Goal: Task Accomplishment & Management: Manage account settings

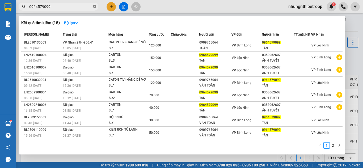
click at [95, 6] on icon "close-circle" at bounding box center [94, 6] width 3 height 3
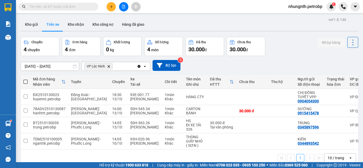
click at [57, 7] on input "text" at bounding box center [60, 7] width 63 height 6
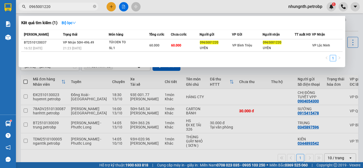
type input "0965001220"
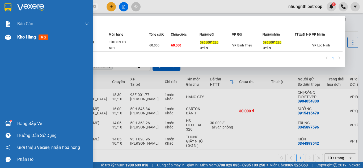
click at [20, 38] on span "Kho hàng" at bounding box center [26, 37] width 19 height 5
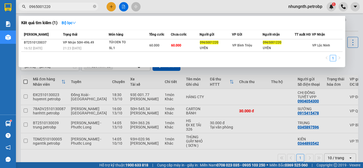
click at [105, 72] on div at bounding box center [181, 84] width 363 height 168
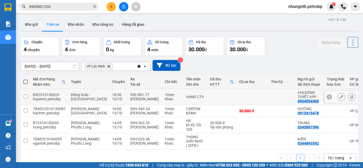
scroll to position [24, 0]
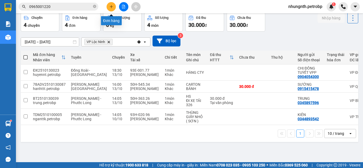
click at [111, 7] on icon "plus" at bounding box center [112, 7] width 4 height 4
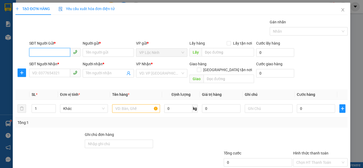
click at [52, 54] on input "SĐT Người Gửi *" at bounding box center [49, 52] width 41 height 9
type input "0859530530"
click at [52, 64] on div "0859530530 - ANH KIÊN" at bounding box center [54, 63] width 44 height 6
type input "ANH KIÊN"
type input "0859530530"
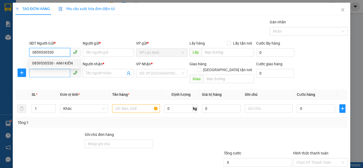
type input "ANH KIÊN"
type input "30.000"
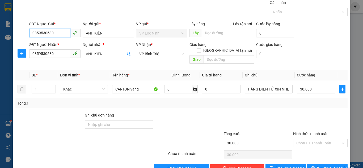
scroll to position [28, 0]
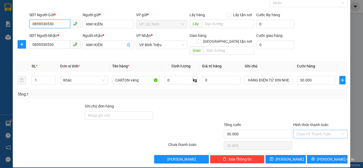
type input "0859530530"
click at [308, 130] on input "Hình thức thanh toán" at bounding box center [318, 134] width 44 height 8
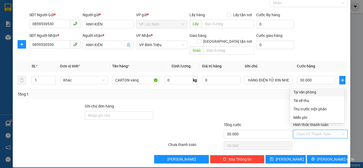
click at [303, 93] on div "Tại văn phòng" at bounding box center [317, 92] width 48 height 6
type input "0"
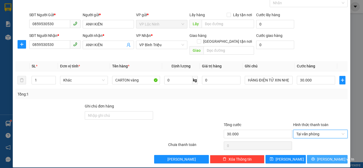
click at [321, 157] on span "[PERSON_NAME] và In" at bounding box center [335, 160] width 37 height 6
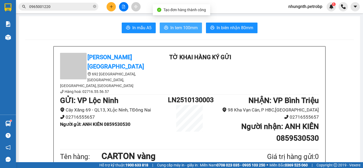
click at [175, 30] on span "In tem 100mm" at bounding box center [183, 27] width 27 height 7
click at [177, 28] on span "In tem 100mm" at bounding box center [183, 27] width 27 height 7
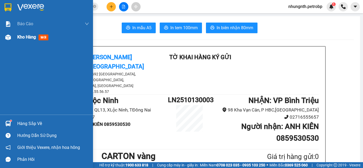
click at [15, 39] on div "Kho hàng mới" at bounding box center [46, 37] width 93 height 13
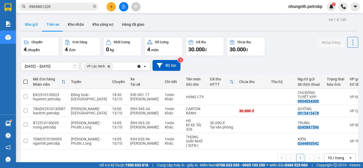
click at [28, 24] on button "Kho gửi" at bounding box center [32, 24] width 22 height 13
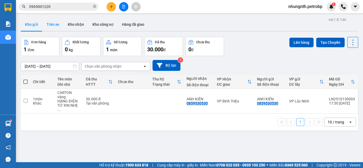
click at [56, 22] on button "Trên xe" at bounding box center [52, 24] width 21 height 13
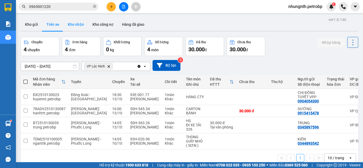
click at [78, 23] on button "Kho nhận" at bounding box center [76, 24] width 25 height 13
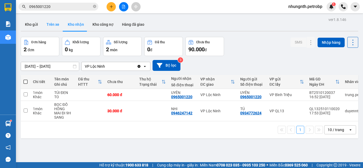
click at [53, 28] on button "Trên xe" at bounding box center [52, 24] width 21 height 13
type input "[DATE] – [DATE]"
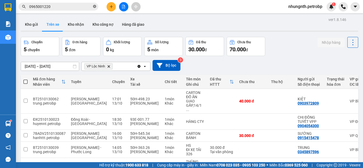
click at [95, 7] on icon "close-circle" at bounding box center [94, 6] width 3 height 3
click at [61, 7] on input "text" at bounding box center [60, 7] width 63 height 6
click at [44, 7] on input "0" at bounding box center [60, 7] width 63 height 6
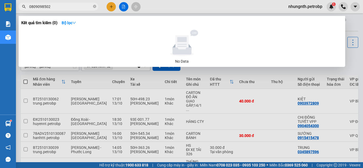
click at [43, 8] on input "0809098502" at bounding box center [60, 7] width 63 height 6
type input "0809089502"
click at [95, 8] on icon "close-circle" at bounding box center [94, 6] width 3 height 3
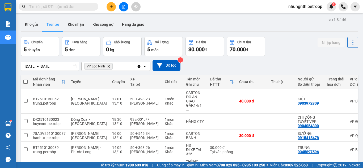
click at [56, 7] on input "text" at bounding box center [60, 7] width 63 height 6
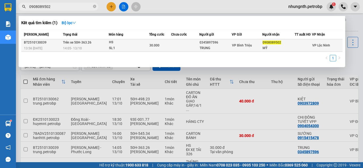
type input "0908089502"
click at [171, 48] on td at bounding box center [185, 45] width 28 height 12
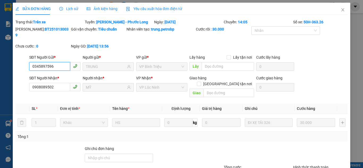
type input "0345897596"
type input "TRUNG"
type input "0908089502"
type input "MỸ"
type input "30.000"
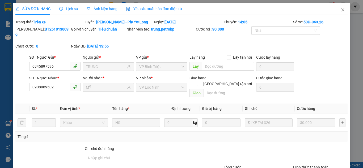
click at [70, 11] on span "Lịch sử" at bounding box center [68, 9] width 19 height 4
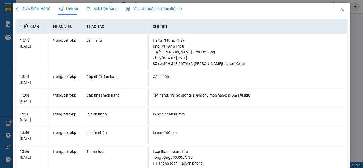
click at [40, 7] on span "SỬA ĐƠN HÀNG" at bounding box center [32, 9] width 35 height 4
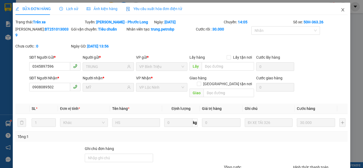
click at [341, 11] on icon "close" at bounding box center [343, 10] width 4 height 4
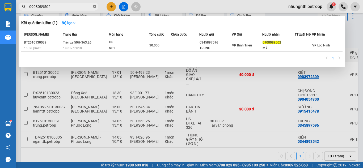
click at [94, 6] on icon "close-circle" at bounding box center [94, 6] width 3 height 3
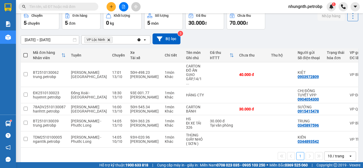
click at [60, 7] on input "text" at bounding box center [60, 7] width 63 height 6
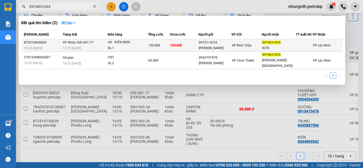
type input "0974031035"
click at [184, 45] on td "130.000" at bounding box center [184, 45] width 29 height 12
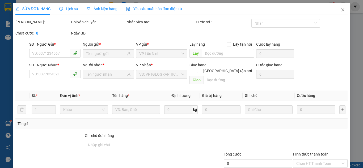
type input "0973114235"
type input "[PERSON_NAME]"
type input "0974031035"
type input "SƠN"
type input "130.000"
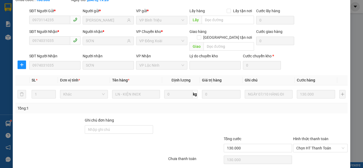
scroll to position [48, 0]
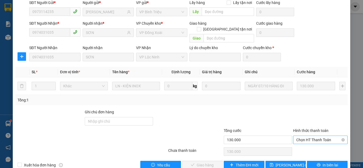
click at [307, 136] on span "Chọn HT Thanh Toán" at bounding box center [320, 140] width 48 height 8
click at [305, 141] on div "Tại văn phòng" at bounding box center [317, 139] width 48 height 6
type input "0"
click at [192, 161] on button "Giao hàng" at bounding box center [202, 165] width 41 height 9
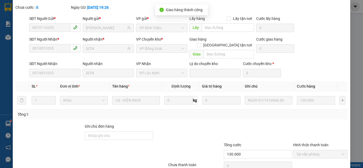
scroll to position [0, 0]
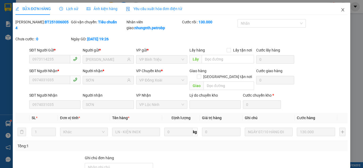
click at [341, 10] on span "Close" at bounding box center [342, 10] width 15 height 15
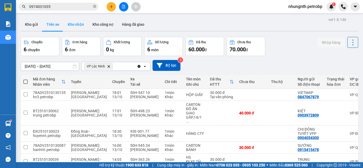
click at [78, 26] on button "Kho nhận" at bounding box center [76, 24] width 25 height 13
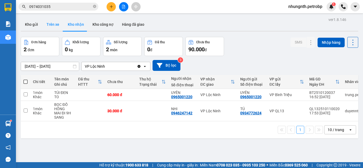
click at [54, 24] on button "Trên xe" at bounding box center [52, 24] width 21 height 13
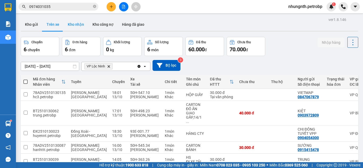
click at [75, 26] on button "Kho nhận" at bounding box center [76, 24] width 25 height 13
type input "[DATE] – [DATE]"
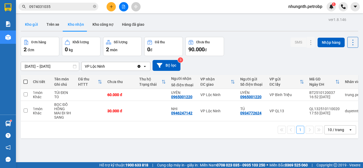
click at [33, 25] on button "Kho gửi" at bounding box center [32, 24] width 22 height 13
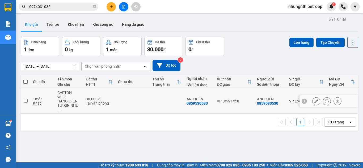
click at [24, 99] on input "checkbox" at bounding box center [26, 101] width 4 height 4
checkbox input "true"
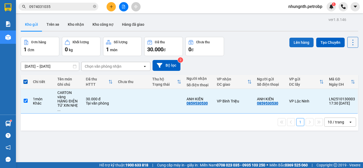
click at [293, 43] on button "Lên hàng" at bounding box center [301, 43] width 24 height 10
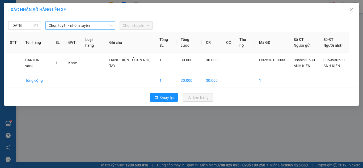
click at [71, 28] on span "Chọn tuyến - nhóm tuyến" at bounding box center [81, 26] width 64 height 8
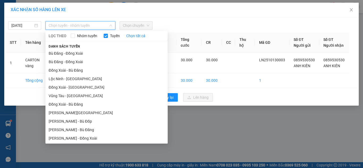
scroll to position [78, 0]
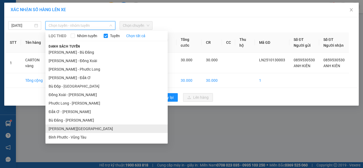
click at [56, 132] on li "[PERSON_NAME][GEOGRAPHIC_DATA]" at bounding box center [106, 129] width 122 height 9
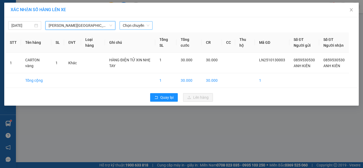
click at [132, 27] on span "Chọn chuyến" at bounding box center [136, 26] width 27 height 8
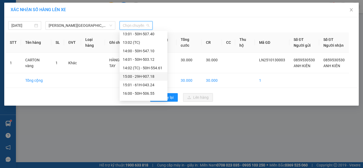
scroll to position [323, 0]
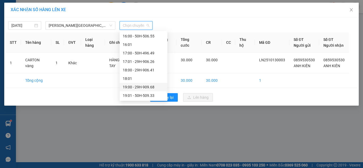
click at [142, 88] on div "19:00 - 29H-909.68" at bounding box center [143, 87] width 41 height 6
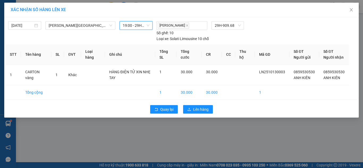
click at [142, 22] on span "19:00 - 29H-909.68" at bounding box center [136, 26] width 27 height 8
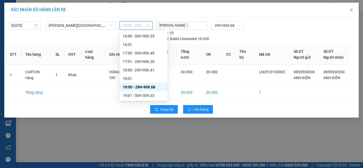
click at [141, 88] on div "19:00 - 29H-909.68" at bounding box center [143, 87] width 41 height 6
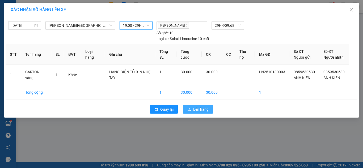
click at [196, 112] on span "Lên hàng" at bounding box center [200, 110] width 15 height 6
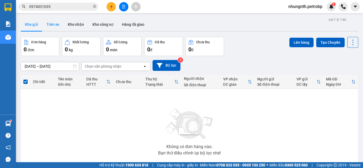
click at [58, 27] on button "Trên xe" at bounding box center [52, 24] width 21 height 13
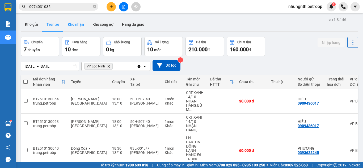
click at [79, 26] on button "Kho nhận" at bounding box center [76, 24] width 25 height 13
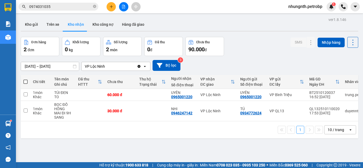
click at [33, 66] on input "[DATE] – [DATE]" at bounding box center [50, 66] width 58 height 9
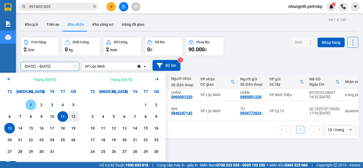
click at [32, 107] on div "1" at bounding box center [30, 105] width 7 height 6
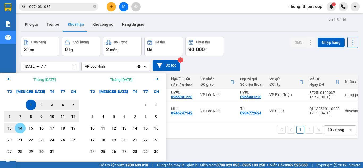
click at [13, 130] on div "13" at bounding box center [9, 128] width 11 height 11
type input "[DATE] – [DATE]"
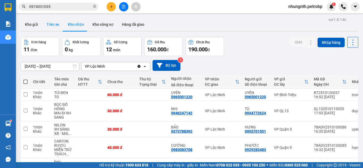
click at [55, 23] on button "Trên xe" at bounding box center [52, 24] width 21 height 13
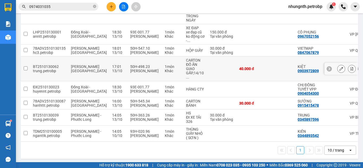
scroll to position [151, 0]
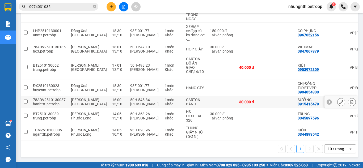
click at [351, 100] on icon at bounding box center [352, 102] width 3 height 4
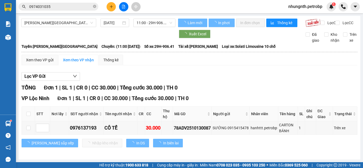
scroll to position [5, 0]
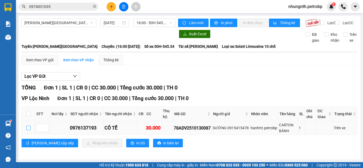
click at [26, 128] on input "checkbox" at bounding box center [28, 128] width 4 height 4
checkbox input "true"
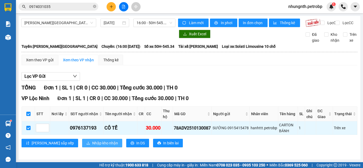
click at [92, 141] on span "Nhập kho nhận" at bounding box center [105, 143] width 26 height 6
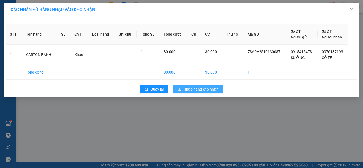
click at [193, 89] on span "Nhập hàng kho nhận" at bounding box center [200, 89] width 35 height 6
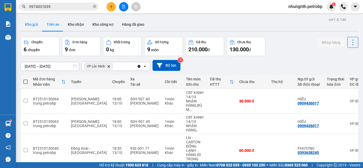
click at [31, 27] on button "Kho gửi" at bounding box center [32, 24] width 22 height 13
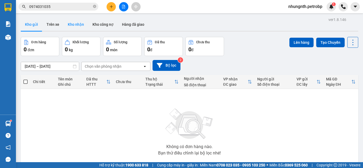
click at [73, 23] on button "Kho nhận" at bounding box center [76, 24] width 25 height 13
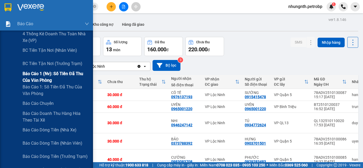
click at [47, 80] on span "Báo cáo 1 (nv): Số tiền đã thu của văn phòng" at bounding box center [56, 76] width 66 height 13
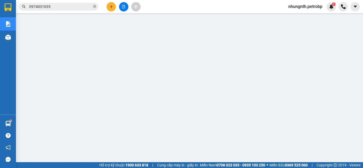
click at [93, 7] on span "0974031035" at bounding box center [59, 7] width 80 height 8
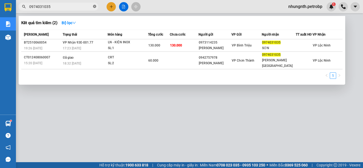
click at [93, 7] on icon "close-circle" at bounding box center [94, 6] width 3 height 3
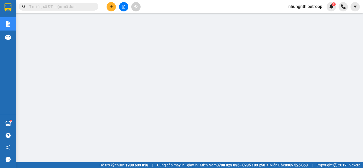
click at [78, 7] on input "text" at bounding box center [60, 7] width 63 height 6
paste input "78ADV2510100065"
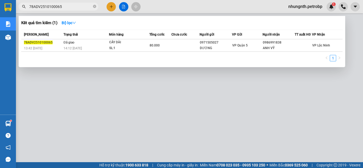
type input "78ADV2510100065"
click at [119, 134] on div at bounding box center [181, 84] width 363 height 168
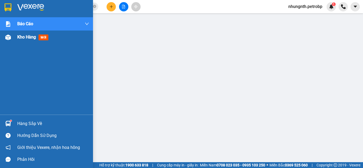
click at [26, 38] on span "Kho hàng" at bounding box center [26, 37] width 19 height 5
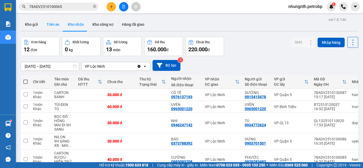
click at [49, 25] on button "Trên xe" at bounding box center [52, 24] width 21 height 13
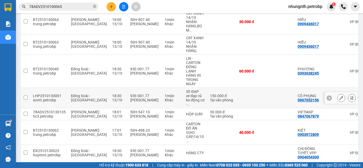
scroll to position [106, 0]
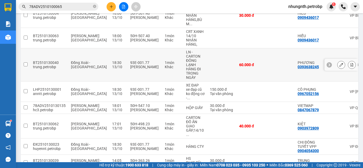
click at [350, 66] on button at bounding box center [351, 64] width 7 height 9
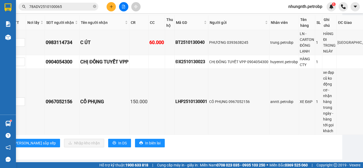
scroll to position [643, 0]
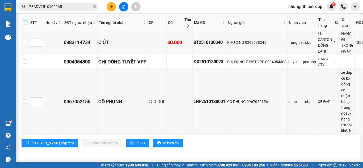
click at [26, 24] on input "checkbox" at bounding box center [25, 22] width 4 height 4
checkbox input "true"
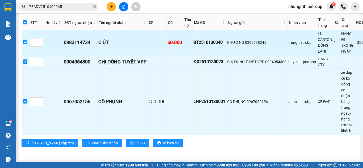
click at [25, 44] on input "checkbox" at bounding box center [25, 42] width 4 height 4
checkbox input "false"
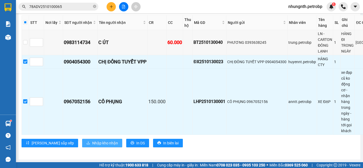
click at [92, 144] on span "Nhập kho nhận" at bounding box center [105, 143] width 26 height 6
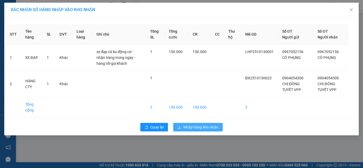
click at [187, 126] on span "Nhập hàng kho nhận" at bounding box center [200, 127] width 35 height 6
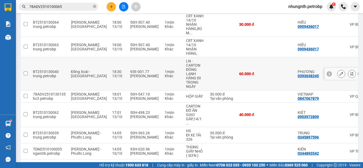
scroll to position [106, 0]
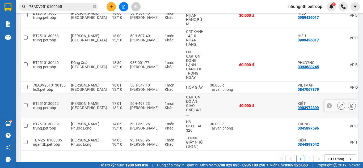
click at [350, 104] on icon at bounding box center [352, 106] width 4 height 4
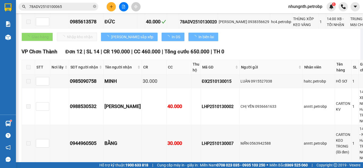
scroll to position [87, 0]
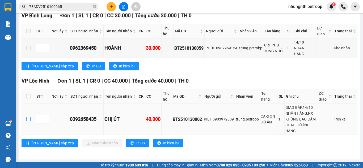
click at [28, 117] on input "checkbox" at bounding box center [28, 119] width 4 height 4
checkbox input "true"
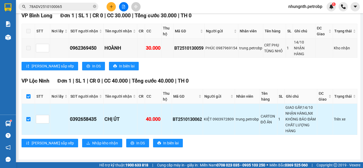
checkbox input "true"
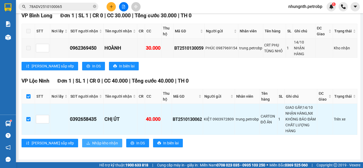
click at [92, 141] on span "Nhập kho nhận" at bounding box center [105, 143] width 26 height 6
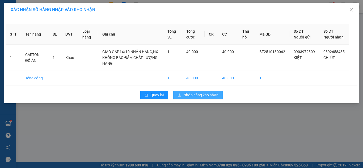
click at [194, 98] on span "Nhập hàng kho nhận" at bounding box center [200, 95] width 35 height 6
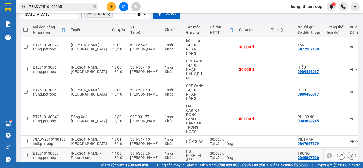
scroll to position [41, 0]
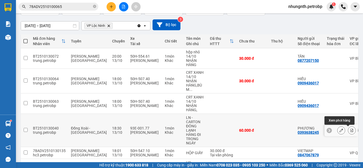
click at [350, 131] on icon at bounding box center [352, 131] width 4 height 4
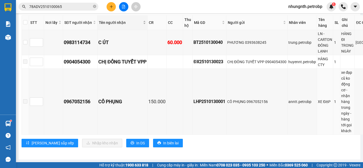
scroll to position [648, 0]
click at [26, 40] on input "checkbox" at bounding box center [25, 42] width 4 height 4
checkbox input "true"
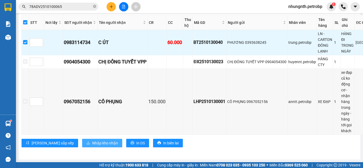
click at [92, 140] on span "Nhập kho nhận" at bounding box center [105, 143] width 26 height 6
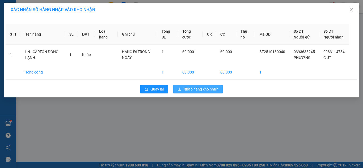
click at [199, 92] on span "Nhập hàng kho nhận" at bounding box center [200, 89] width 35 height 6
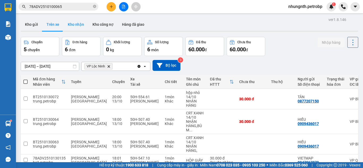
click at [80, 25] on button "Kho nhận" at bounding box center [76, 24] width 25 height 13
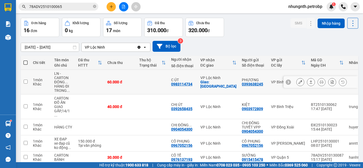
scroll to position [27, 0]
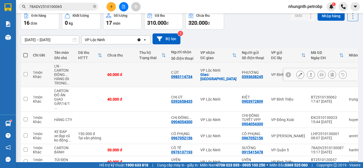
click at [297, 78] on button at bounding box center [300, 74] width 7 height 9
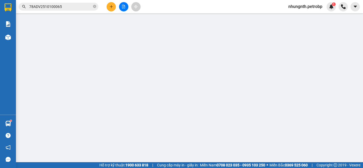
type input "0393638245"
type input "PHƯƠNG"
type input "0983114734"
type input "C ÚT"
checkbox input "true"
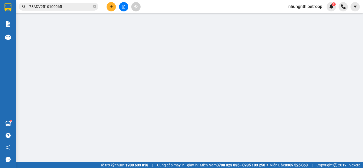
type input "[GEOGRAPHIC_DATA]"
type input "60.000"
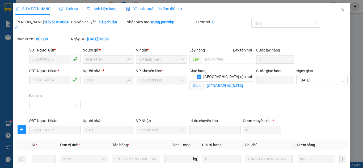
scroll to position [79, 0]
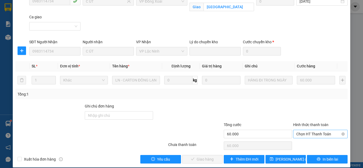
click at [312, 130] on span "Chọn HT Thanh Toán" at bounding box center [320, 134] width 48 height 8
click at [309, 138] on div "Tại văn phòng" at bounding box center [317, 139] width 48 height 6
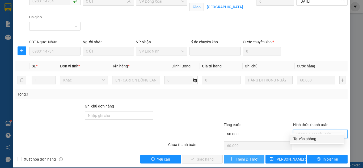
type input "0"
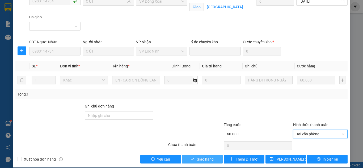
click at [208, 157] on span "Giao hàng" at bounding box center [205, 160] width 17 height 6
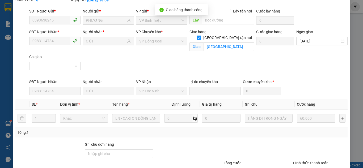
scroll to position [0, 0]
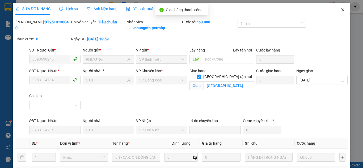
click at [342, 10] on icon "close" at bounding box center [343, 9] width 3 height 3
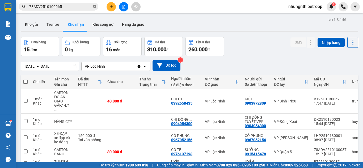
click at [95, 7] on icon "close-circle" at bounding box center [94, 6] width 3 height 3
drag, startPoint x: 66, startPoint y: 7, endPoint x: 68, endPoint y: 3, distance: 5.2
click at [66, 7] on input "text" at bounding box center [60, 7] width 63 height 6
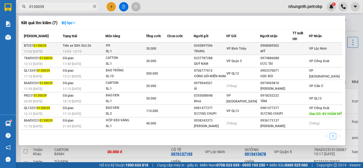
type input "0130039"
click at [158, 47] on div "30.000" at bounding box center [156, 49] width 21 height 6
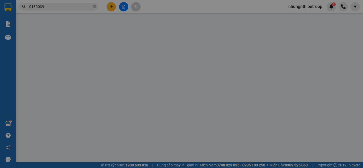
type input "0345897596"
type input "TRUNG"
type input "0908089502"
type input "MỸ"
type input "30.000"
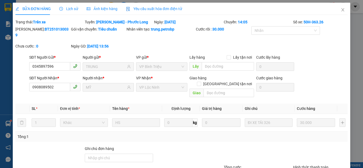
click at [72, 10] on span "Lịch sử" at bounding box center [68, 9] width 19 height 4
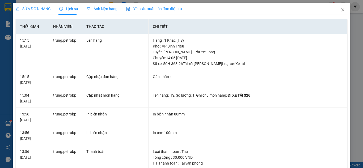
click at [63, 10] on span "Lịch sử" at bounding box center [68, 9] width 19 height 4
drag, startPoint x: 66, startPoint y: 10, endPoint x: 87, endPoint y: 21, distance: 23.6
click at [66, 10] on span "Lịch sử" at bounding box center [68, 9] width 19 height 4
click at [40, 8] on span "SỬA ĐƠN HÀNG" at bounding box center [32, 9] width 35 height 4
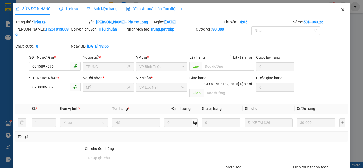
click at [341, 9] on icon "close" at bounding box center [343, 10] width 4 height 4
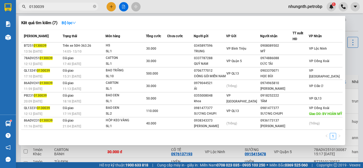
click at [54, 10] on span "0130039" at bounding box center [59, 7] width 80 height 8
click at [55, 7] on input "0130039" at bounding box center [60, 7] width 63 height 6
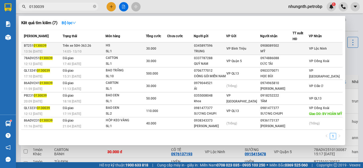
click at [72, 46] on span "Trên xe 50H-363.26" at bounding box center [77, 46] width 28 height 4
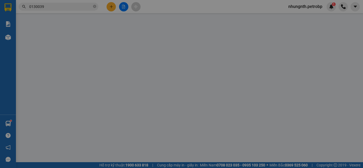
type input "0345897596"
type input "TRUNG"
type input "0908089502"
type input "MỸ"
type input "30.000"
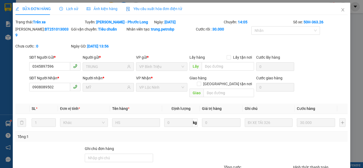
click at [66, 10] on span "Lịch sử" at bounding box center [68, 9] width 19 height 4
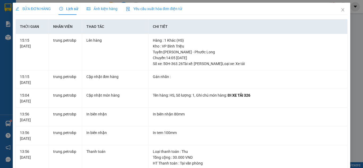
click at [32, 9] on span "SỬA ĐƠN HÀNG" at bounding box center [32, 9] width 35 height 4
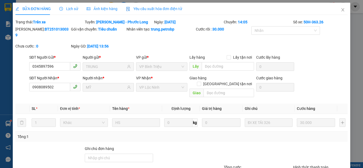
click at [66, 9] on span "Lịch sử" at bounding box center [68, 9] width 19 height 4
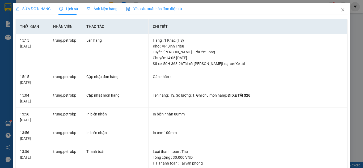
click at [35, 8] on span "SỬA ĐƠN HÀNG" at bounding box center [32, 9] width 35 height 4
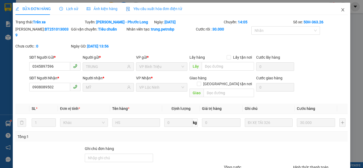
click at [341, 8] on icon "close" at bounding box center [343, 10] width 4 height 4
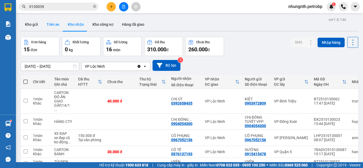
click at [48, 22] on button "Trên xe" at bounding box center [52, 24] width 21 height 13
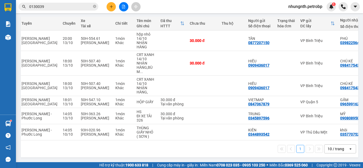
scroll to position [0, 80]
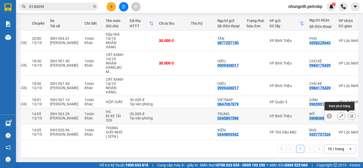
click at [350, 114] on icon at bounding box center [352, 116] width 4 height 4
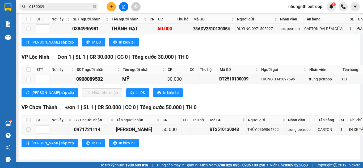
scroll to position [1921, 0]
click at [30, 81] on input "checkbox" at bounding box center [28, 79] width 4 height 4
checkbox input "true"
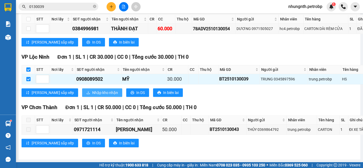
click at [92, 96] on span "Nhập kho nhận" at bounding box center [105, 93] width 26 height 6
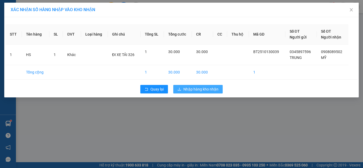
drag, startPoint x: 200, startPoint y: 89, endPoint x: 226, endPoint y: 120, distance: 40.2
click at [200, 89] on span "Nhập hàng kho nhận" at bounding box center [200, 89] width 35 height 6
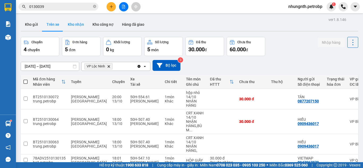
click at [72, 24] on button "Kho nhận" at bounding box center [76, 24] width 25 height 13
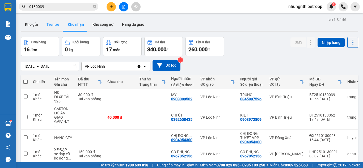
click at [55, 23] on button "Trên xe" at bounding box center [52, 24] width 21 height 13
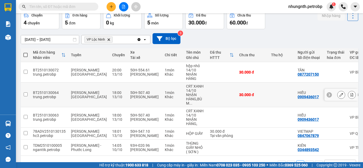
scroll to position [44, 0]
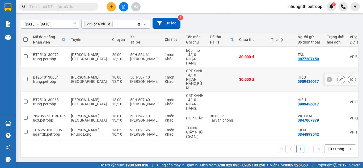
click at [348, 78] on button at bounding box center [351, 79] width 7 height 9
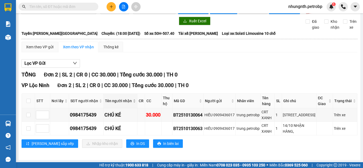
scroll to position [24, 0]
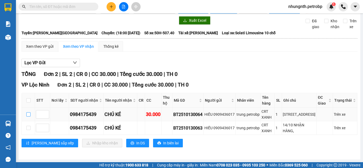
click at [28, 112] on input "checkbox" at bounding box center [28, 114] width 4 height 4
checkbox input "true"
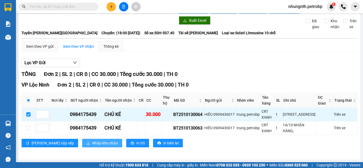
click at [92, 141] on span "Nhập kho nhận" at bounding box center [105, 143] width 26 height 6
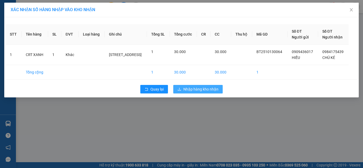
click at [194, 92] on span "Nhập hàng kho nhận" at bounding box center [200, 89] width 35 height 6
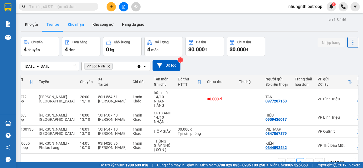
click at [75, 23] on button "Kho nhận" at bounding box center [76, 24] width 25 height 13
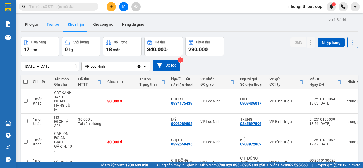
click at [53, 24] on button "Trên xe" at bounding box center [52, 24] width 21 height 13
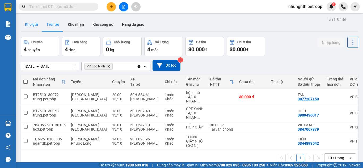
click at [31, 26] on button "Kho gửi" at bounding box center [32, 24] width 22 height 13
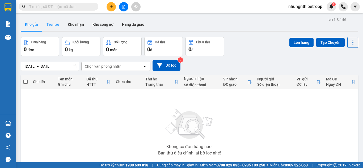
click at [51, 27] on button "Trên xe" at bounding box center [52, 24] width 21 height 13
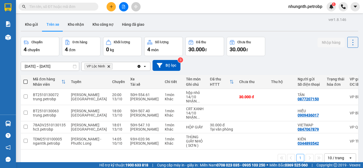
click at [313, 6] on span "nhungnth.petrobp" at bounding box center [305, 6] width 43 height 7
click at [299, 15] on span "Đăng xuất" at bounding box center [307, 17] width 32 height 6
